Goal: Information Seeking & Learning: Check status

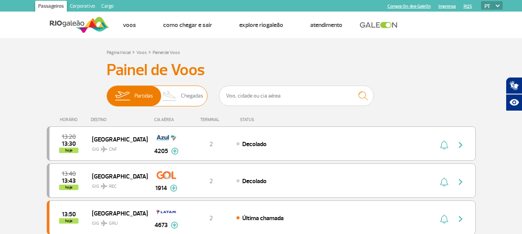
click at [193, 100] on span "Chegadas" at bounding box center [192, 96] width 22 height 20
click at [107, 92] on input "Partidas Chegadas" at bounding box center [107, 92] width 0 height 0
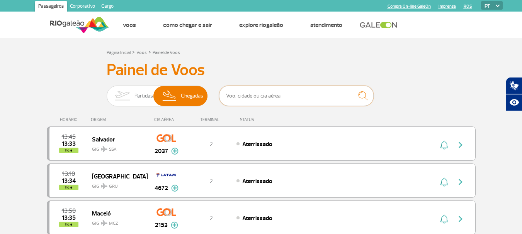
click at [249, 100] on input "text" at bounding box center [296, 96] width 154 height 20
type input "tap"
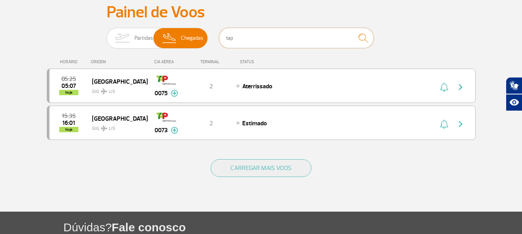
scroll to position [77, 0]
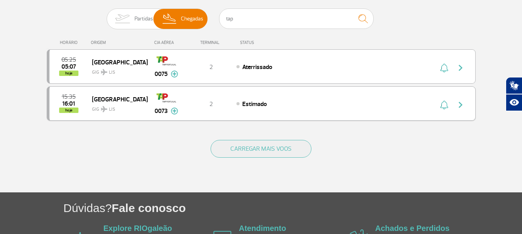
click at [447, 107] on img "button" at bounding box center [444, 104] width 8 height 9
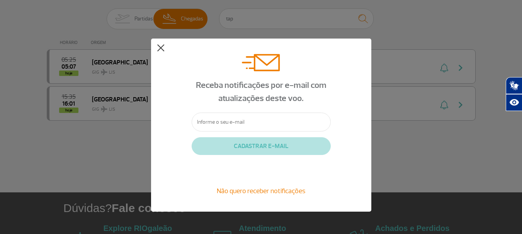
drag, startPoint x: 159, startPoint y: 46, endPoint x: 170, endPoint y: 46, distance: 11.6
click at [159, 46] on button at bounding box center [161, 48] width 8 height 8
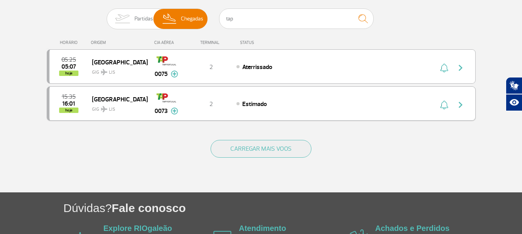
click at [463, 105] on img "button" at bounding box center [460, 104] width 9 height 9
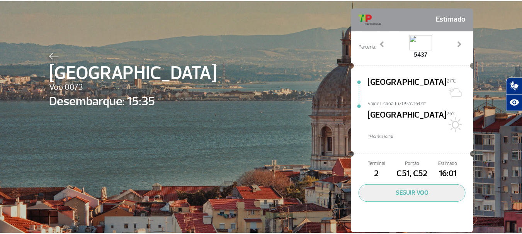
scroll to position [36, 0]
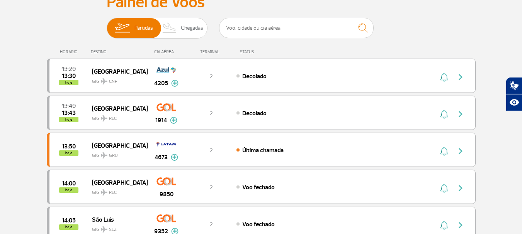
scroll to position [77, 0]
